Goal: Information Seeking & Learning: Check status

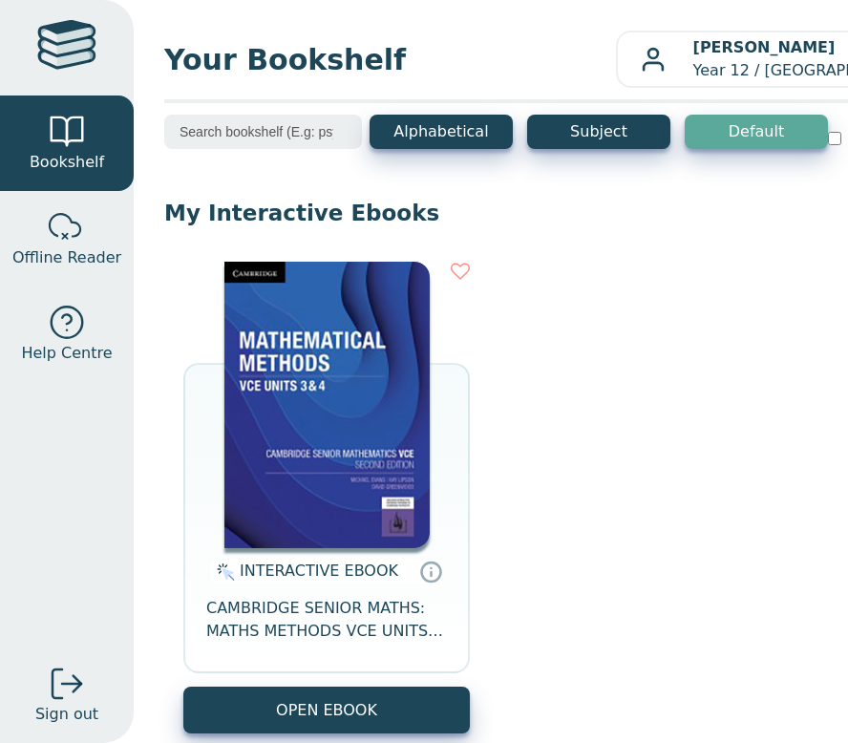
click at [268, 140] on input "search" at bounding box center [263, 132] width 198 height 34
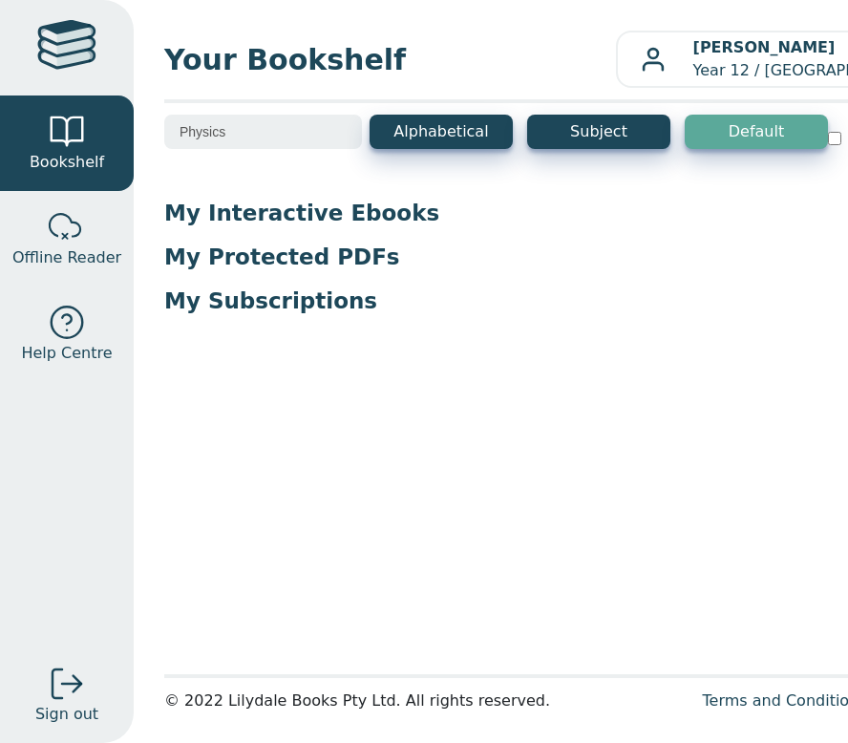
type input "Physics"
click at [368, 284] on div "My Interactive Ebooks INTERACTIVE EBOOK CAMBRIDGE SENIOR MATHS: MATHS METHODS V…" at bounding box center [575, 265] width 822 height 132
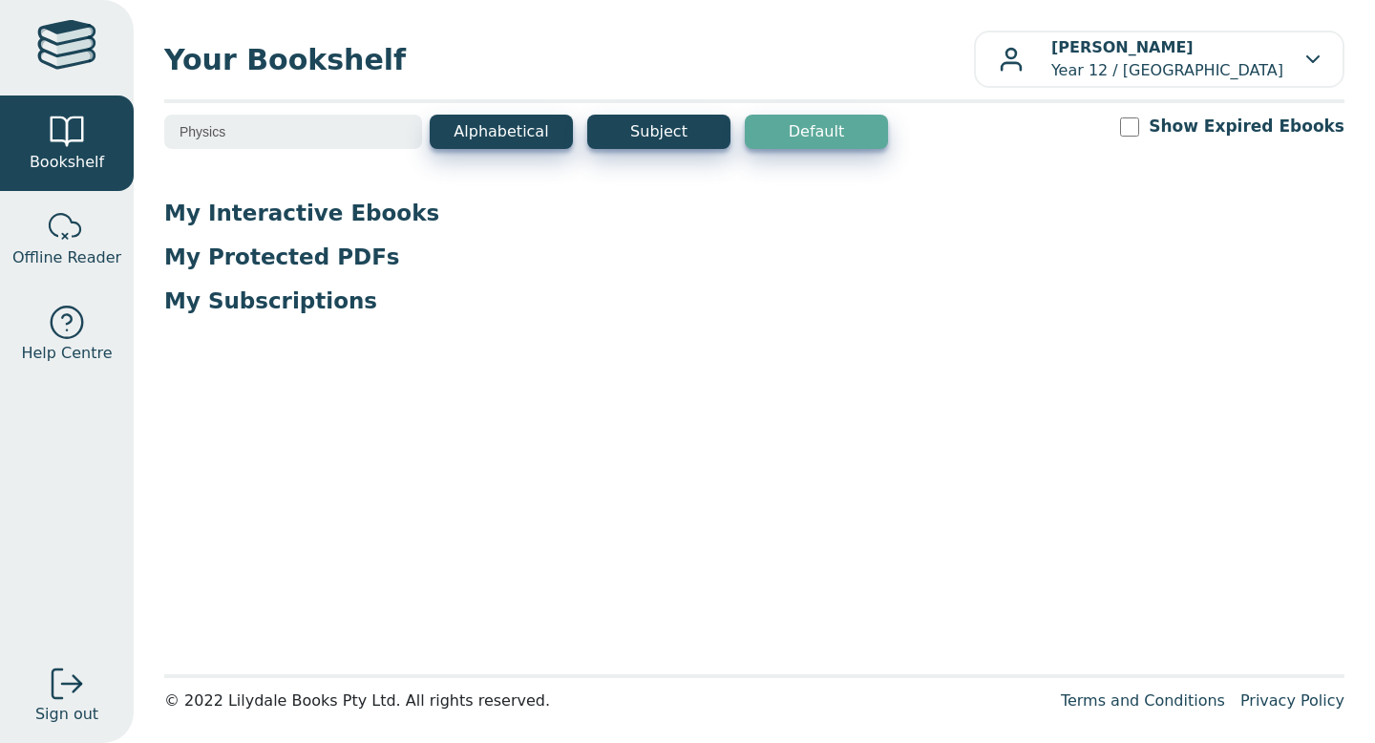
click at [76, 65] on div at bounding box center [66, 47] width 59 height 55
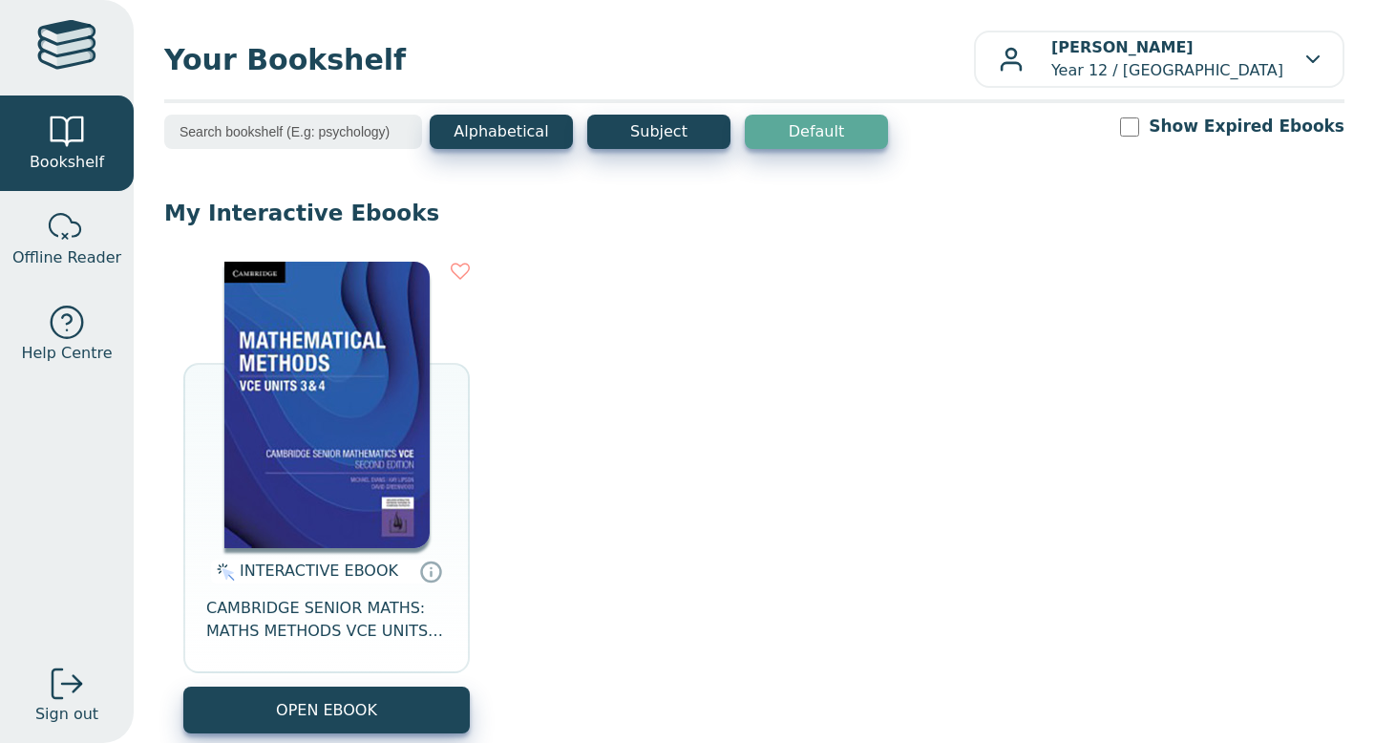
click at [1139, 127] on input "Show Expired Ebooks" at bounding box center [1129, 126] width 19 height 19
checkbox input "true"
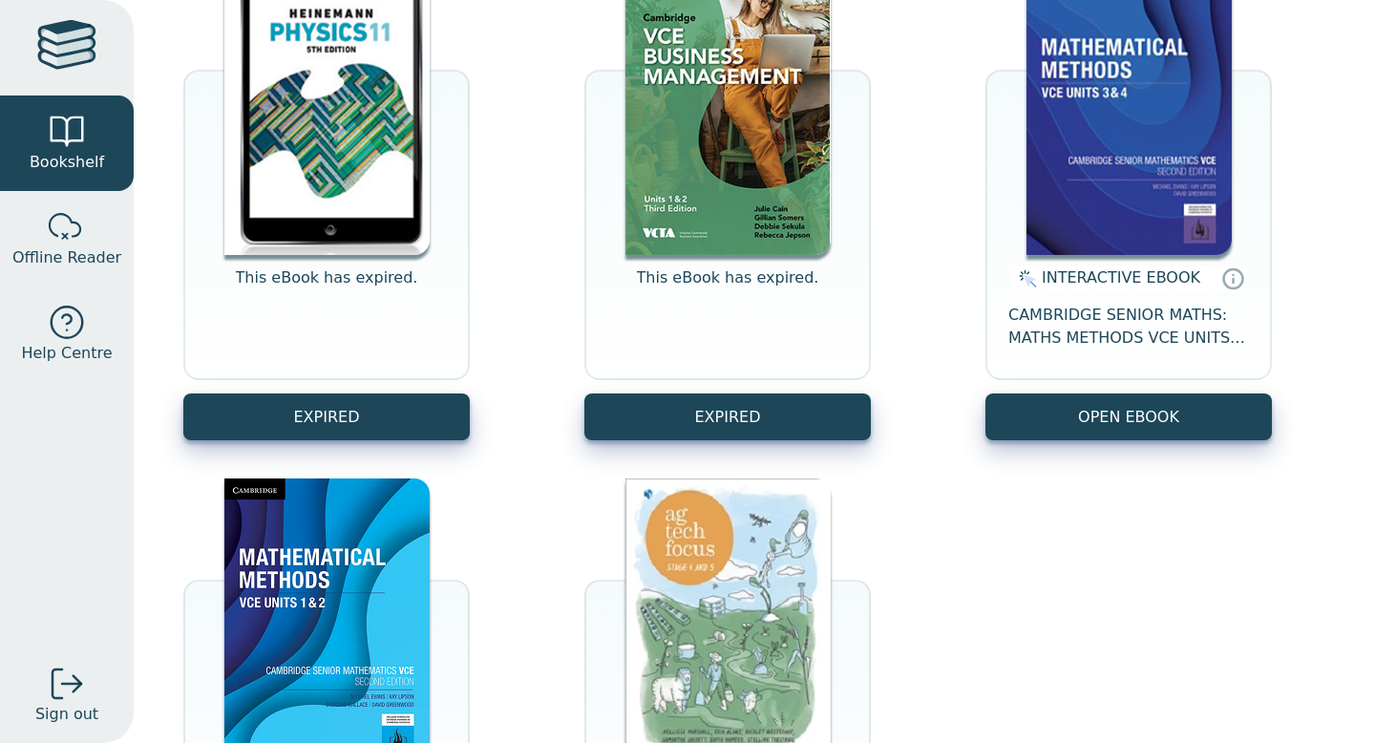
scroll to position [253, 0]
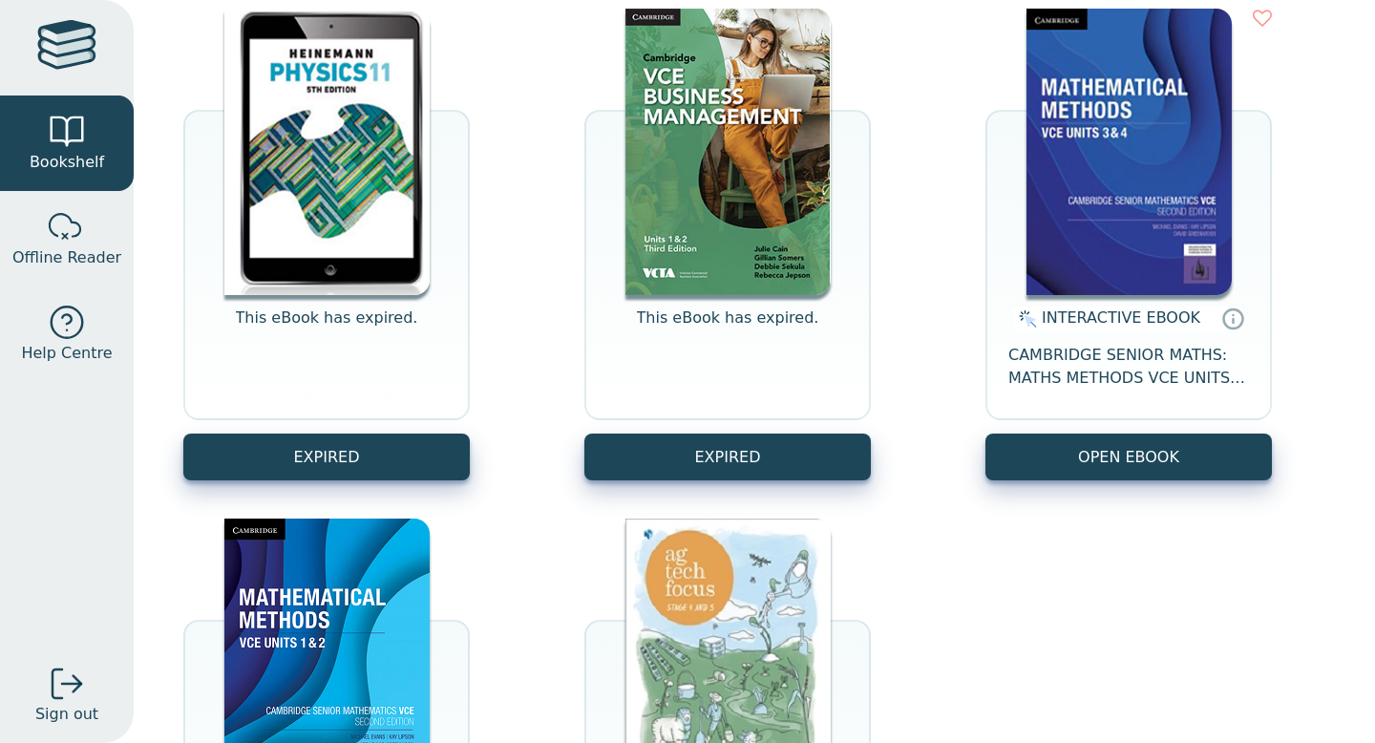
click at [313, 208] on img at bounding box center [326, 152] width 205 height 286
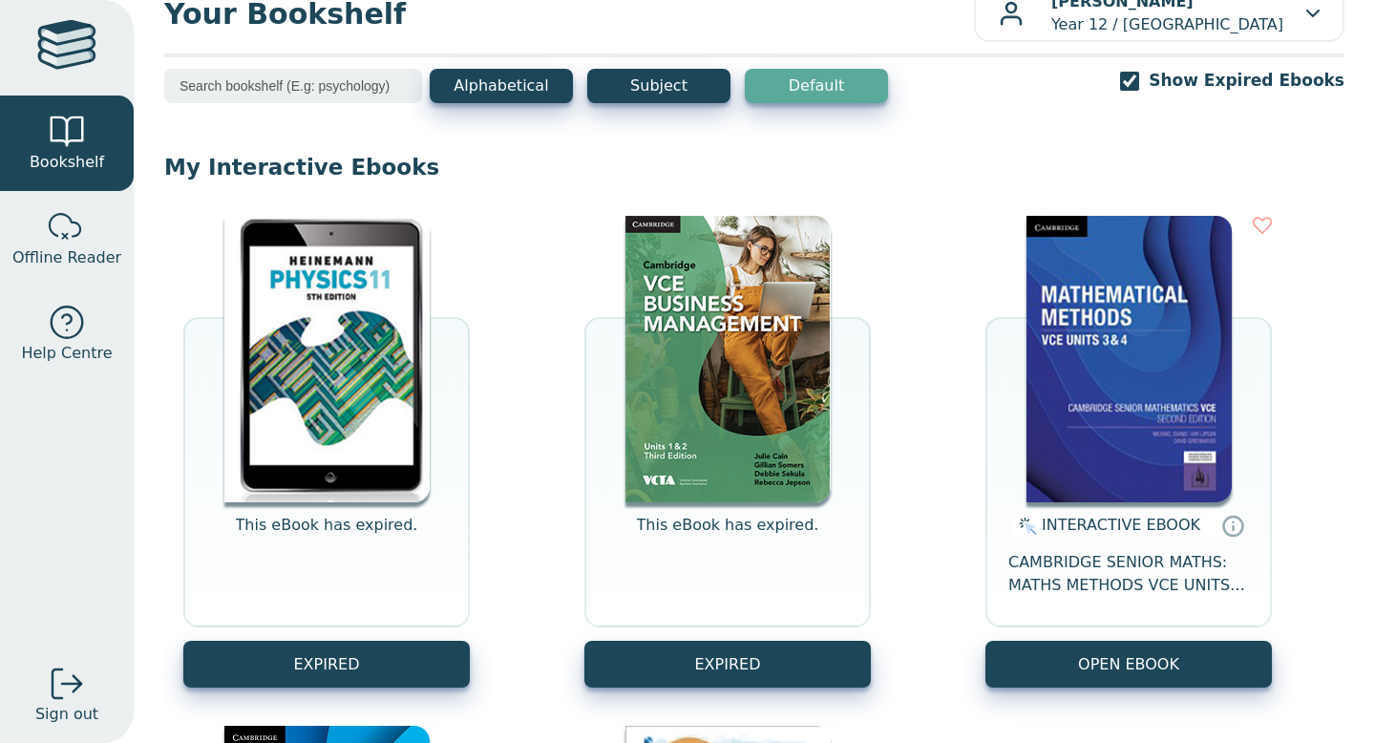
scroll to position [0, 0]
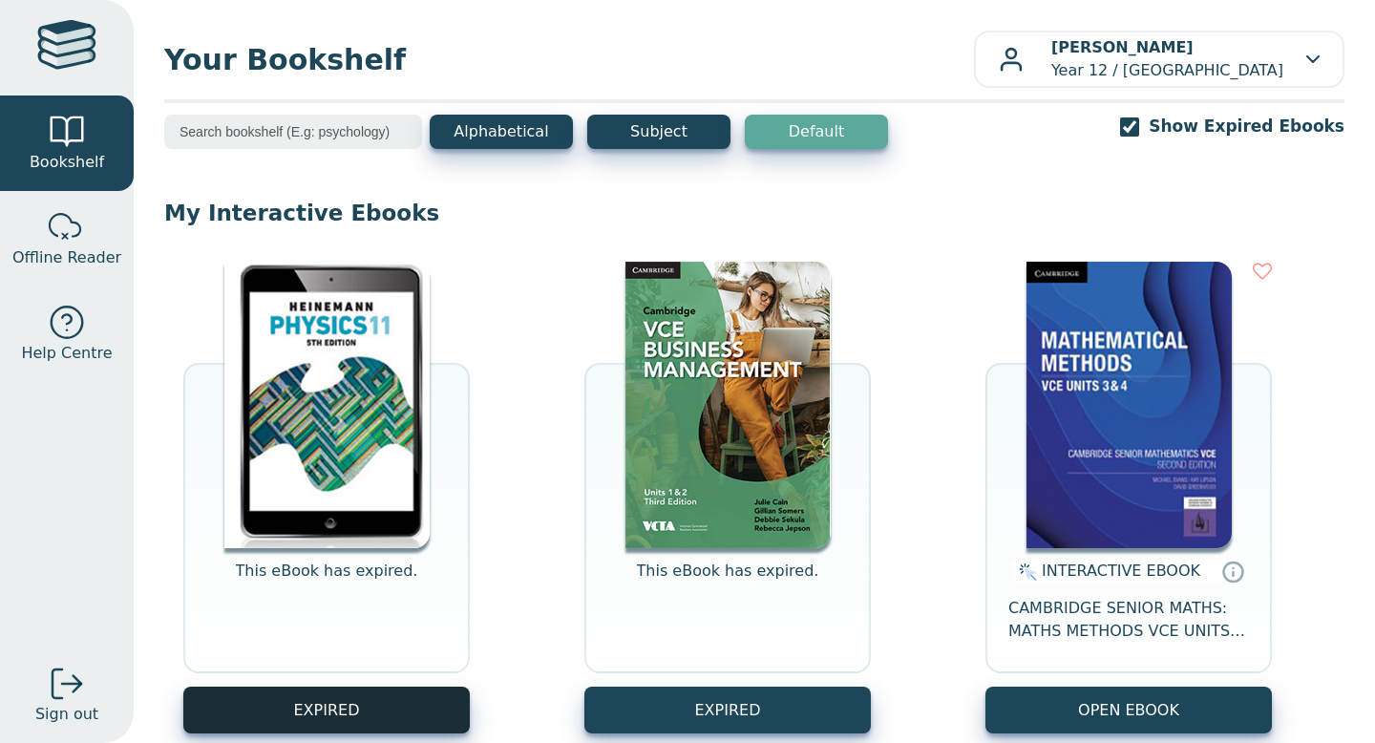
click at [383, 726] on button "EXPIRED" at bounding box center [326, 709] width 286 height 47
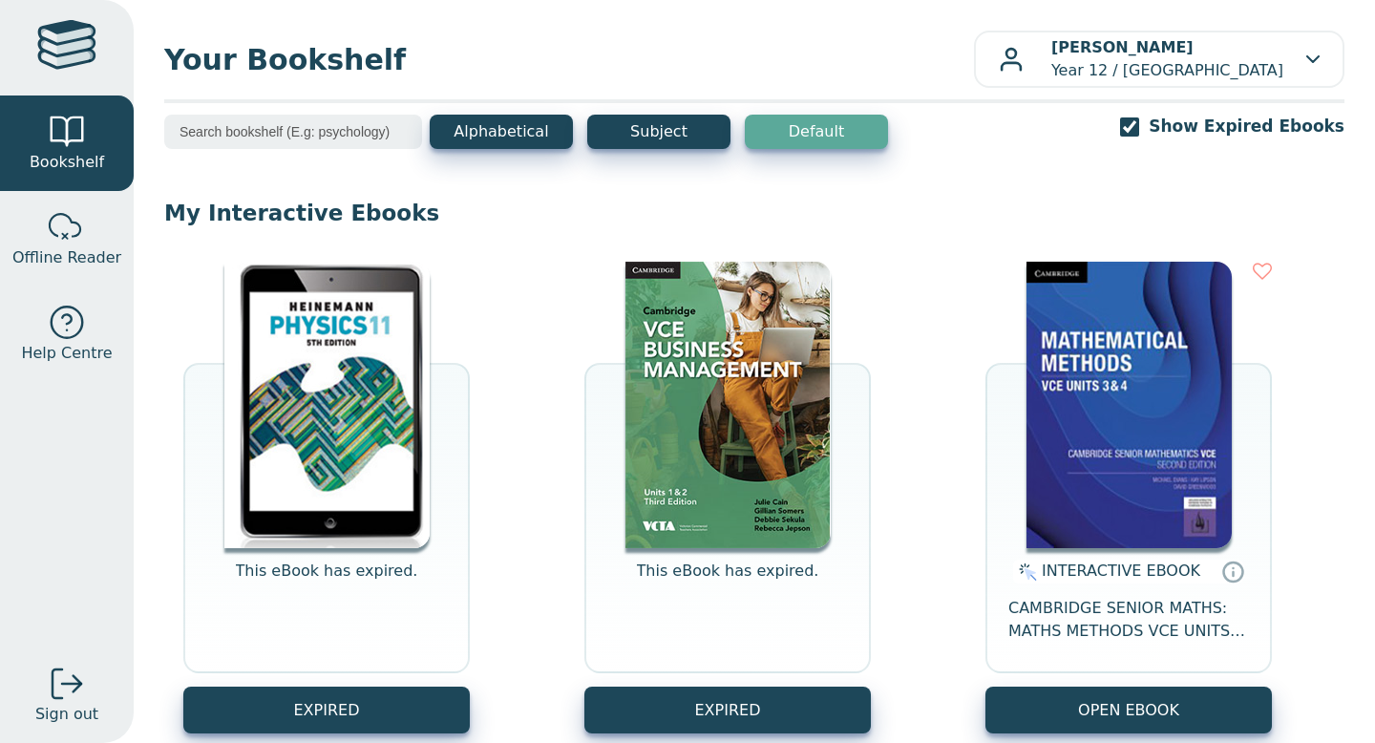
click at [356, 390] on img at bounding box center [326, 405] width 205 height 286
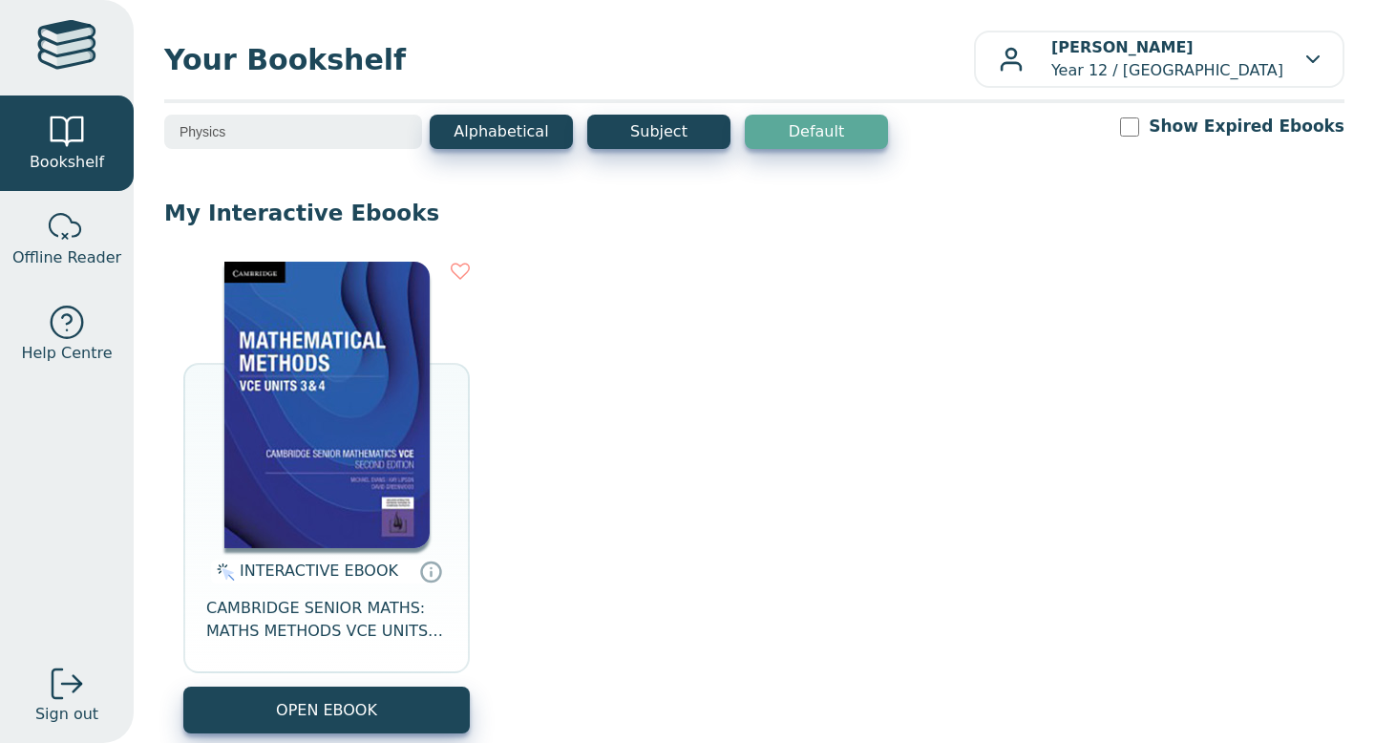
click at [397, 133] on input "Physics" at bounding box center [293, 132] width 258 height 34
click at [472, 224] on p "My Interactive Ebooks" at bounding box center [754, 213] width 1180 height 29
